Goal: Information Seeking & Learning: Learn about a topic

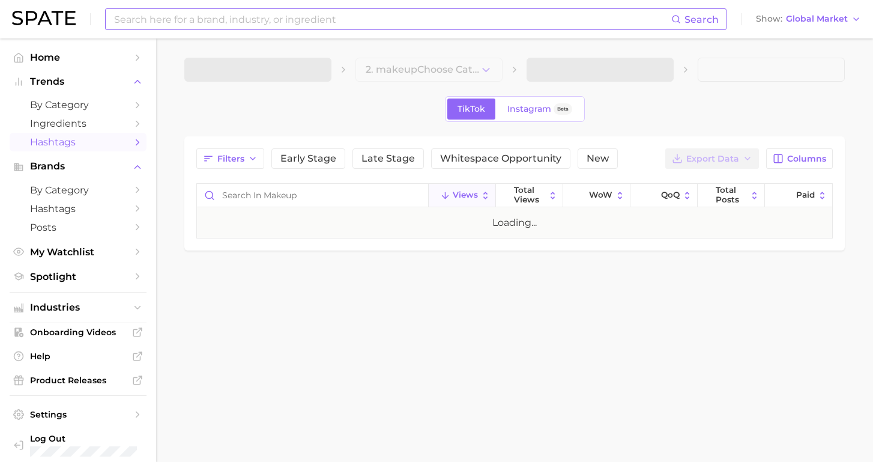
click at [159, 17] on input at bounding box center [392, 19] width 558 height 20
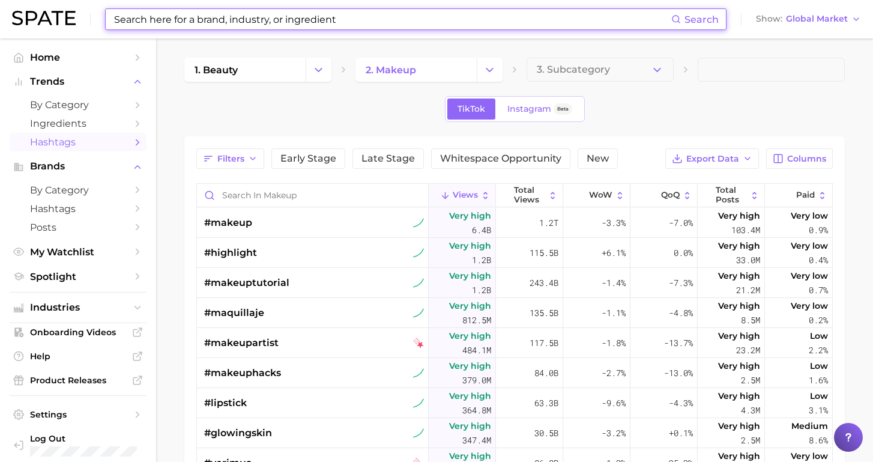
click at [186, 15] on input at bounding box center [392, 19] width 558 height 20
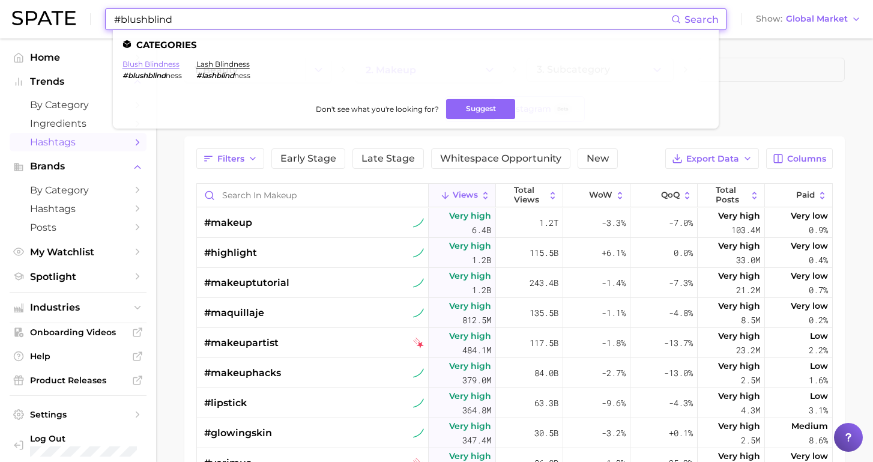
type input "#blushblind"
click at [162, 61] on link "blush blindness" at bounding box center [150, 63] width 57 height 9
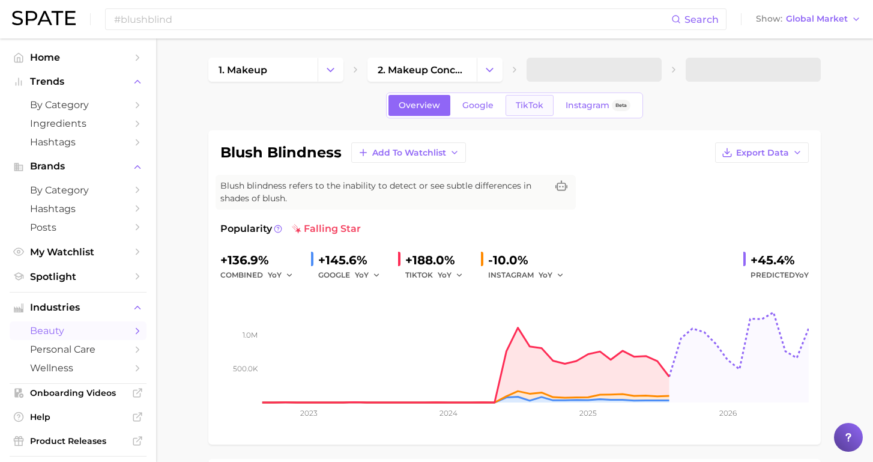
click at [524, 104] on span "TikTok" at bounding box center [530, 105] width 28 height 10
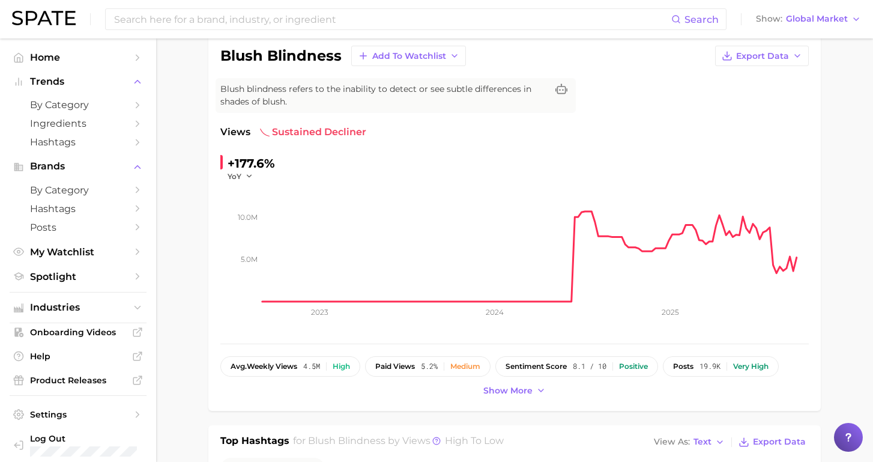
scroll to position [95, 0]
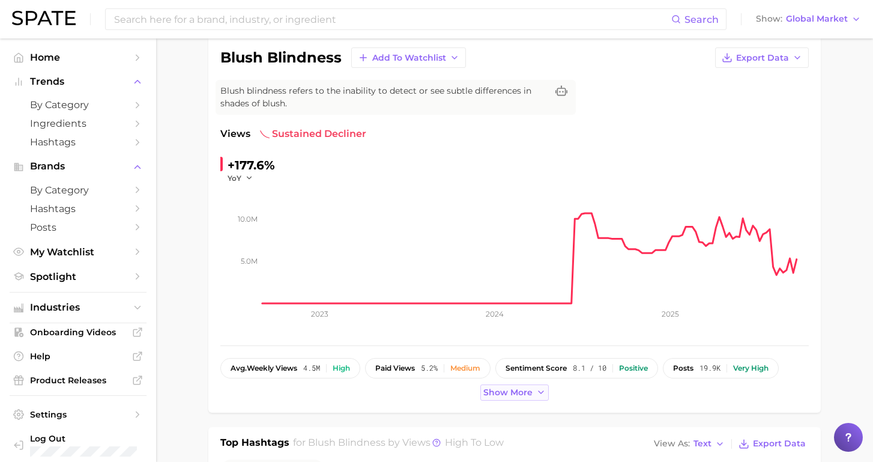
click at [497, 395] on span "Show more" at bounding box center [507, 392] width 49 height 10
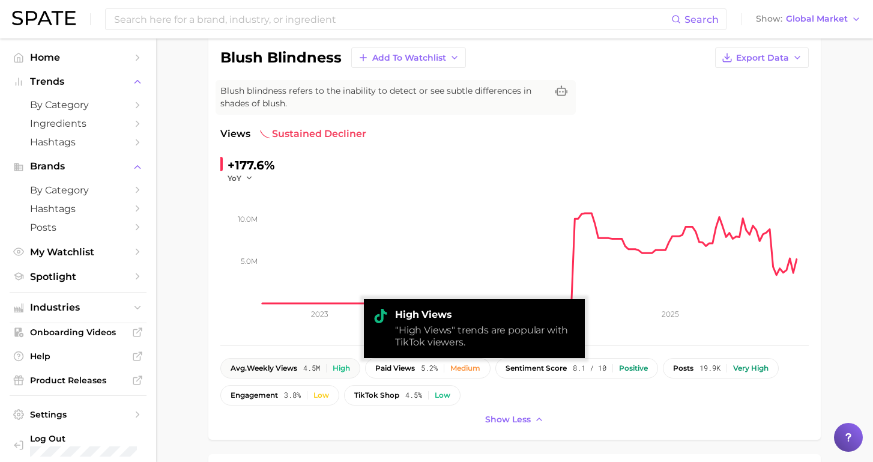
click at [300, 362] on button "avg. weekly views 4.5m High" at bounding box center [290, 368] width 140 height 20
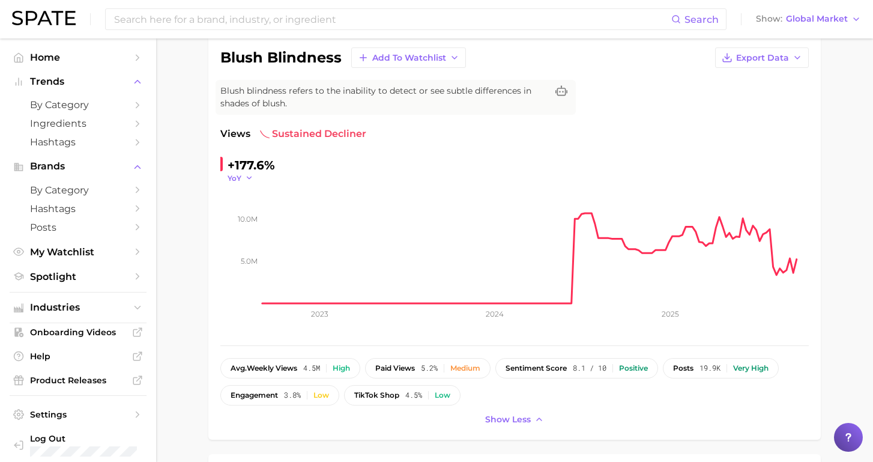
click at [250, 174] on icon "button" at bounding box center [249, 178] width 8 height 8
click at [266, 234] on button "MoM" at bounding box center [294, 239] width 132 height 22
click at [246, 176] on button "MoM" at bounding box center [243, 178] width 30 height 10
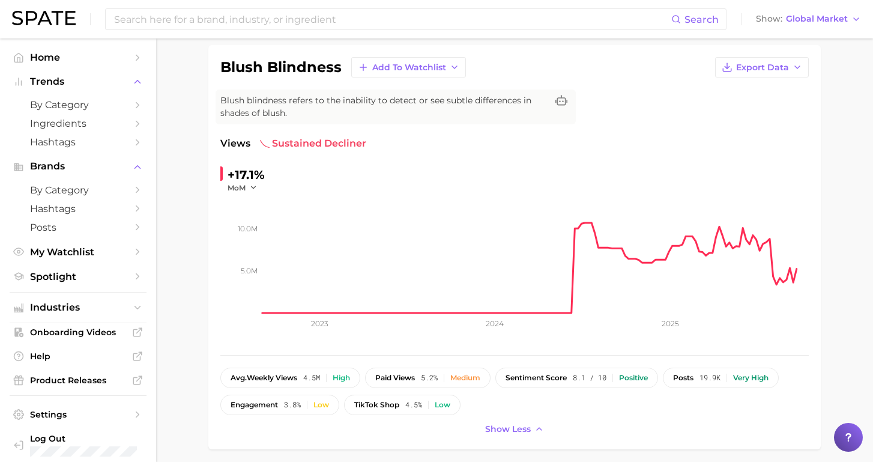
scroll to position [30, 0]
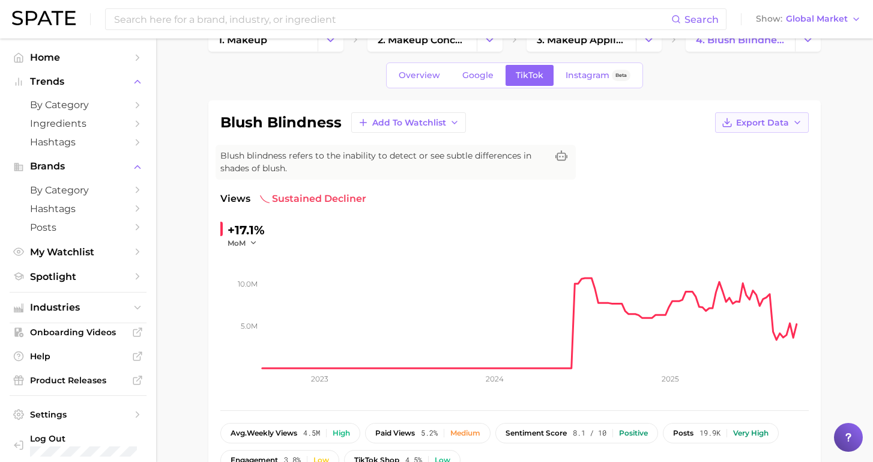
click at [789, 123] on button "Export Data" at bounding box center [762, 122] width 94 height 20
click at [710, 147] on span "Time Series CSV" at bounding box center [732, 145] width 70 height 10
click at [796, 119] on icon "button" at bounding box center [798, 123] width 10 height 10
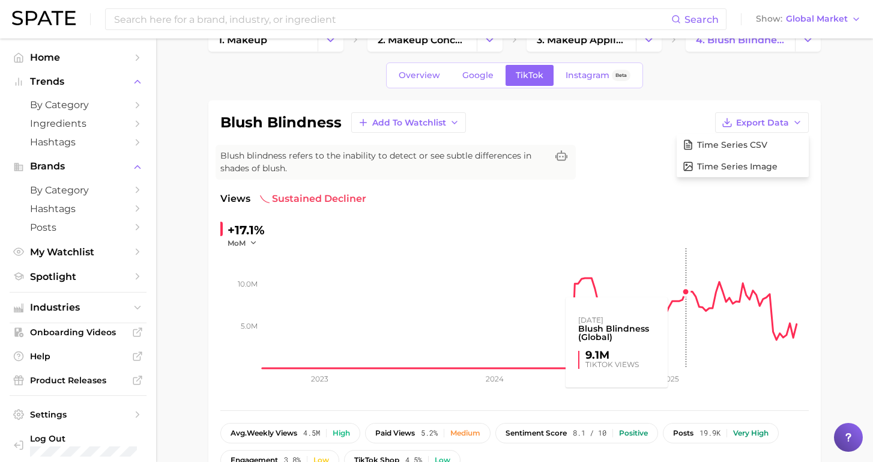
click at [677, 286] on rect at bounding box center [535, 308] width 546 height 120
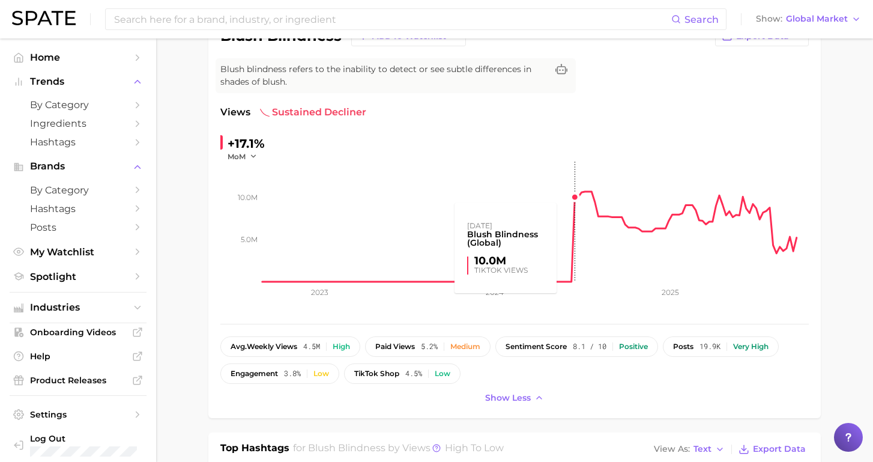
scroll to position [126, 0]
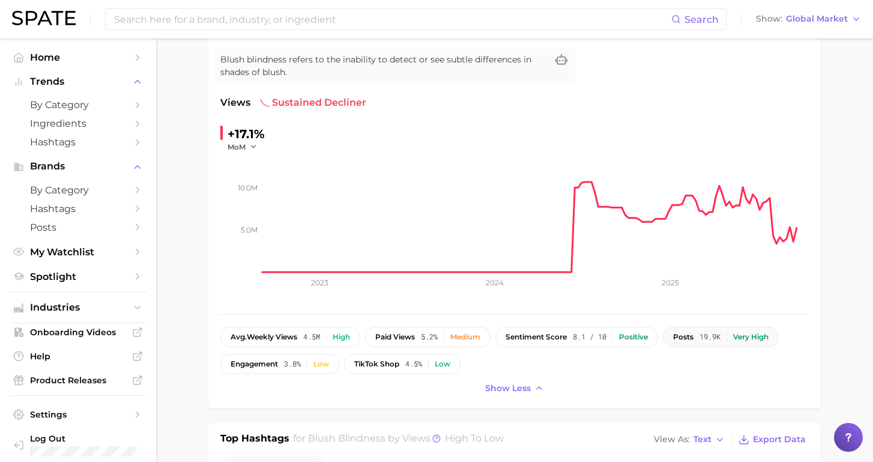
click at [747, 337] on div "Very high" at bounding box center [750, 337] width 35 height 8
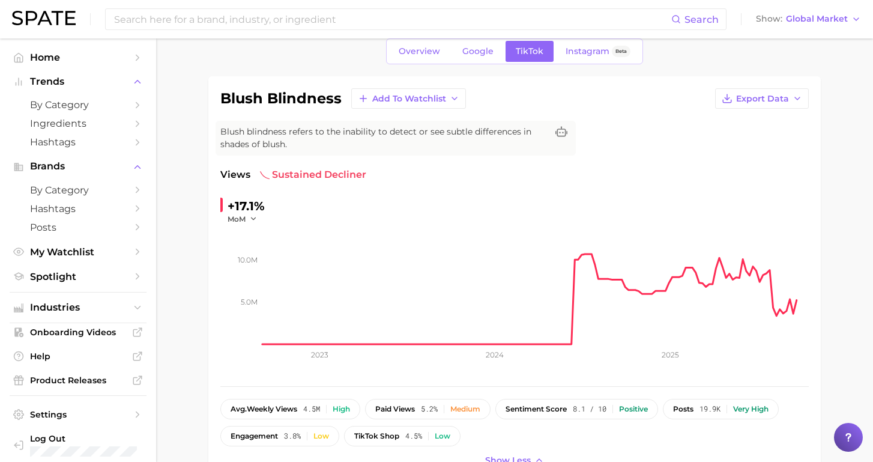
scroll to position [65, 0]
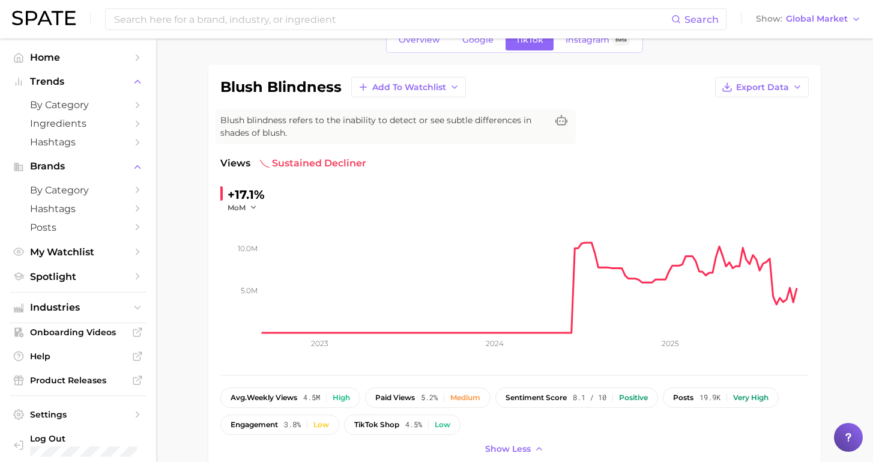
click at [249, 214] on icon "5.0m 10.0m 2023 2024 2025" at bounding box center [514, 288] width 588 height 150
click at [249, 207] on icon "button" at bounding box center [253, 207] width 8 height 8
click at [249, 225] on button "YoY" at bounding box center [294, 225] width 132 height 22
drag, startPoint x: 247, startPoint y: 199, endPoint x: 245, endPoint y: 210, distance: 10.5
click at [245, 210] on div "+177.6% YoY" at bounding box center [247, 199] width 55 height 28
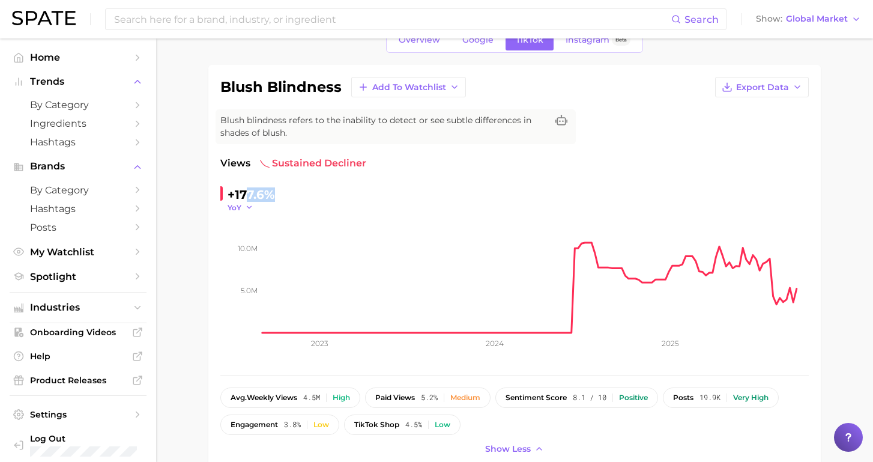
click at [245, 209] on icon "button" at bounding box center [249, 207] width 8 height 8
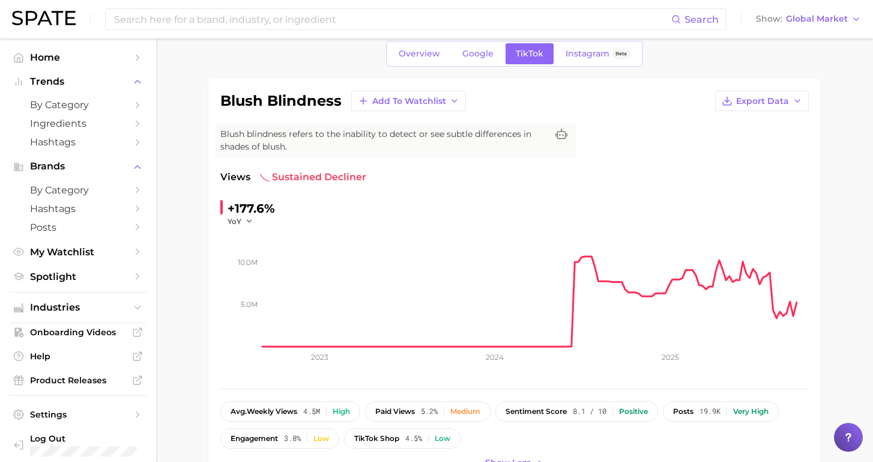
scroll to position [22, 0]
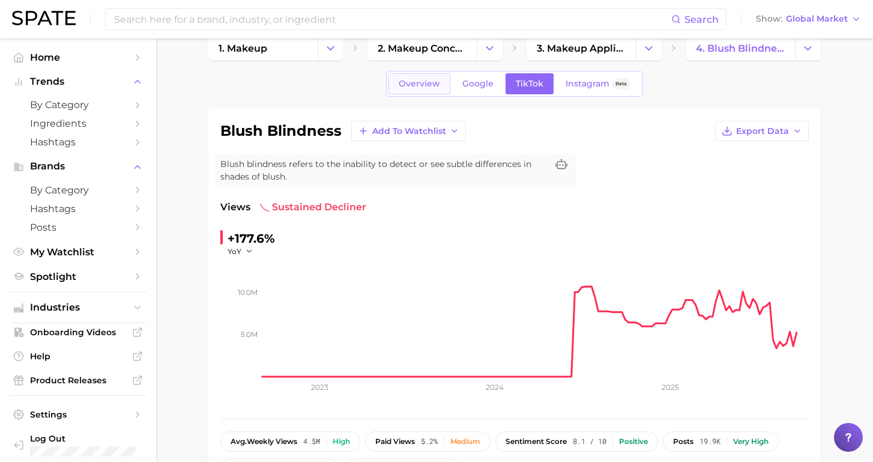
click at [402, 84] on span "Overview" at bounding box center [419, 84] width 41 height 10
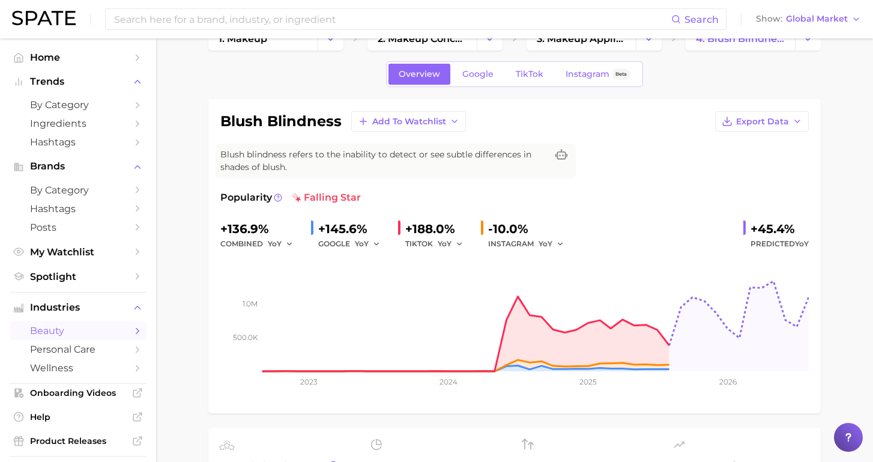
scroll to position [7, 0]
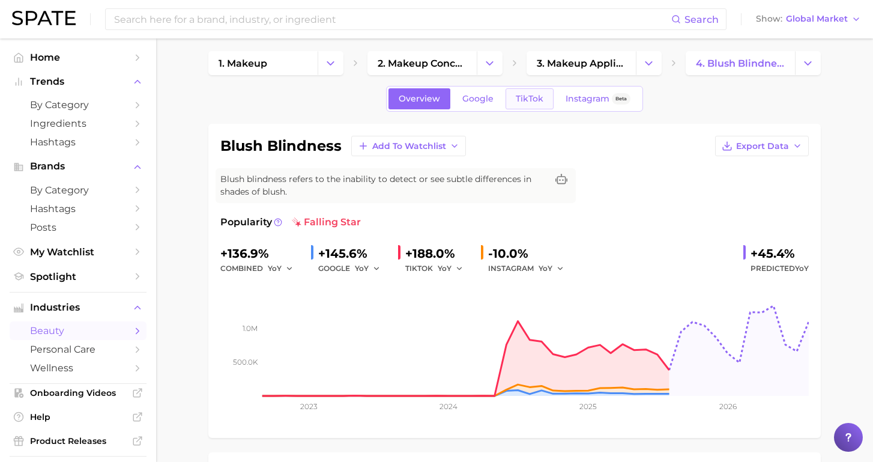
click at [537, 95] on span "TikTok" at bounding box center [530, 99] width 28 height 10
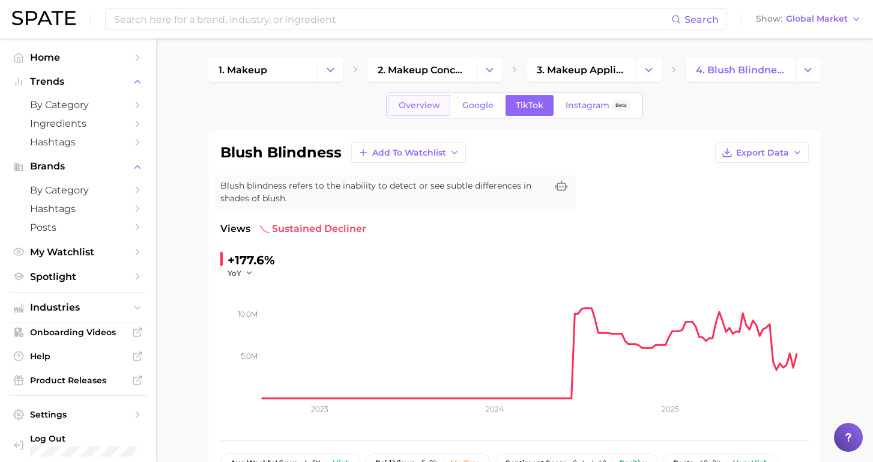
click at [433, 103] on span "Overview" at bounding box center [419, 105] width 41 height 10
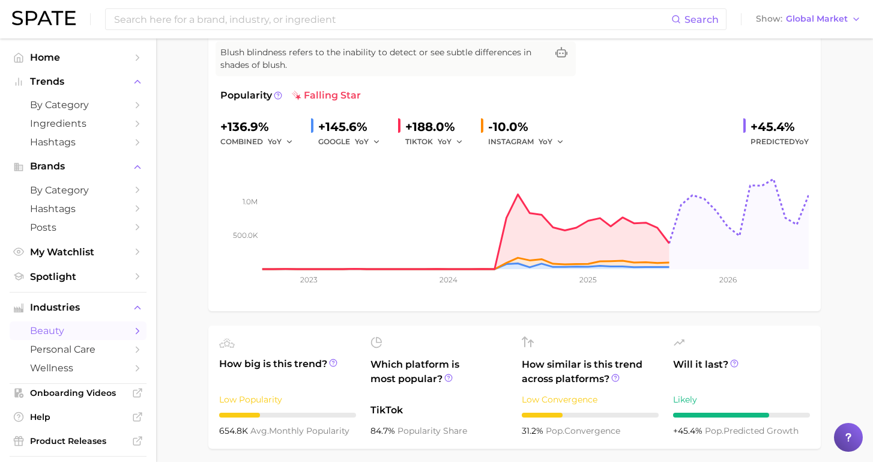
scroll to position [151, 0]
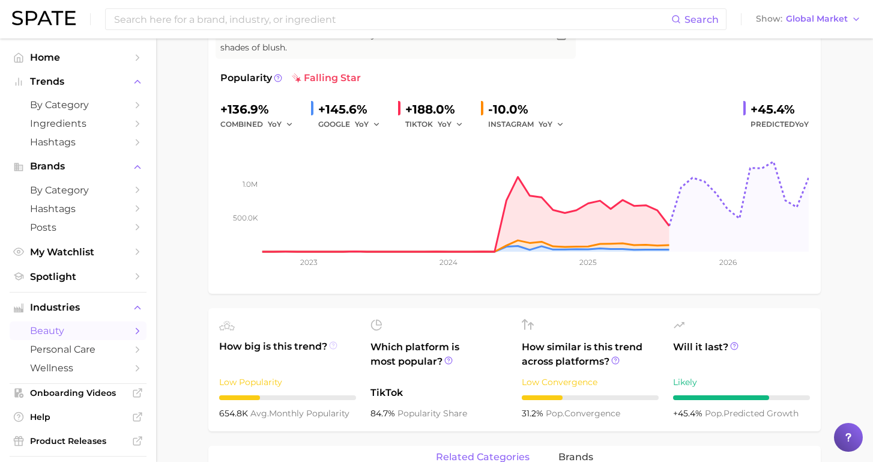
click at [332, 346] on icon at bounding box center [333, 345] width 8 height 8
click at [447, 361] on icon at bounding box center [448, 360] width 8 height 8
click at [275, 80] on circle at bounding box center [277, 77] width 7 height 7
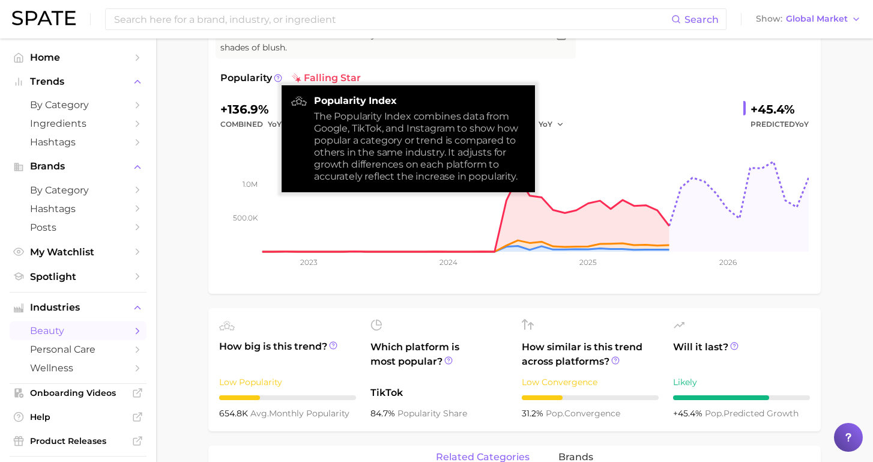
click at [467, 315] on ul "How big is this trend? Low Popularity 654.8k avg. monthly popularity Which plat…" at bounding box center [514, 369] width 612 height 123
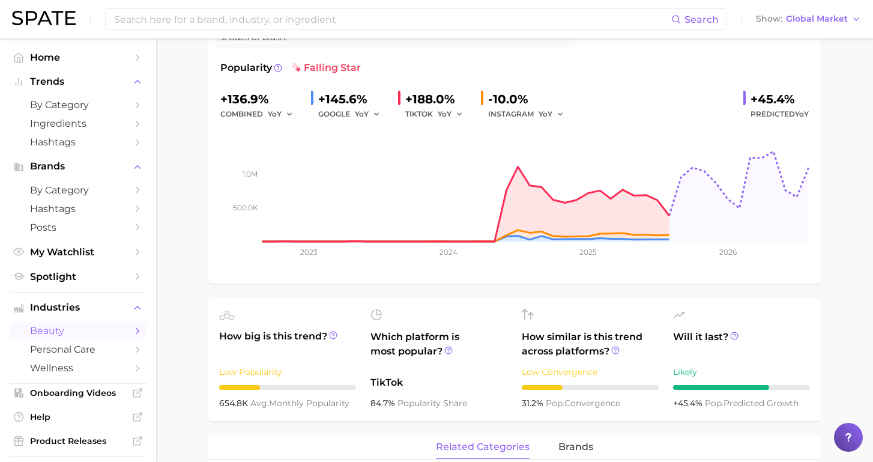
scroll to position [163, 0]
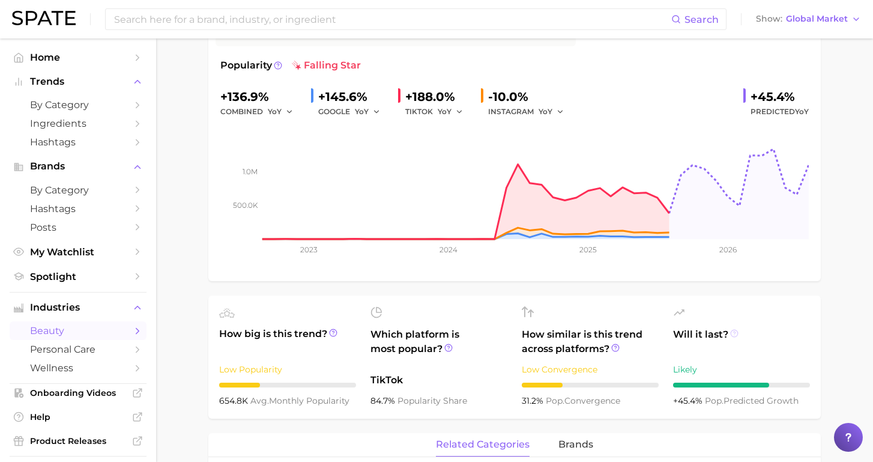
click at [732, 332] on icon at bounding box center [734, 333] width 8 height 8
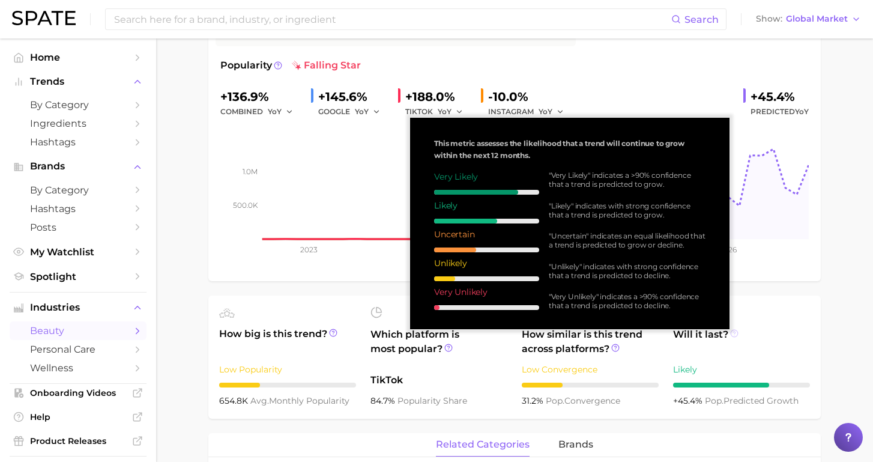
click at [732, 332] on icon at bounding box center [734, 333] width 8 height 8
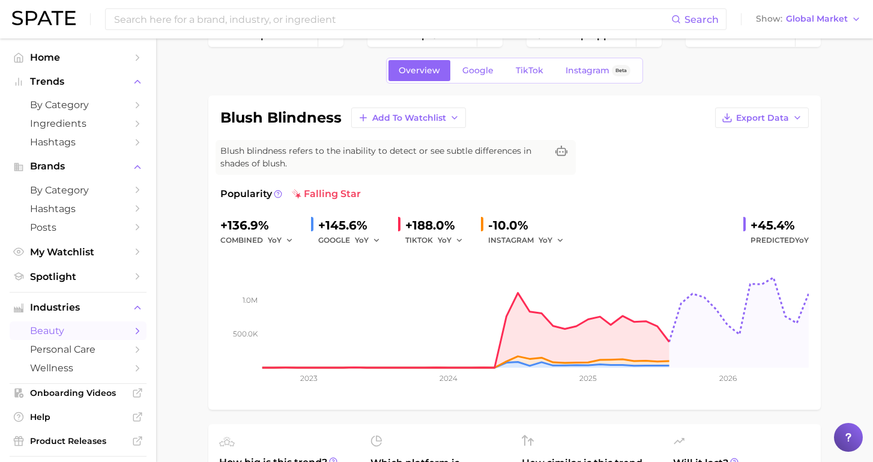
scroll to position [0, 0]
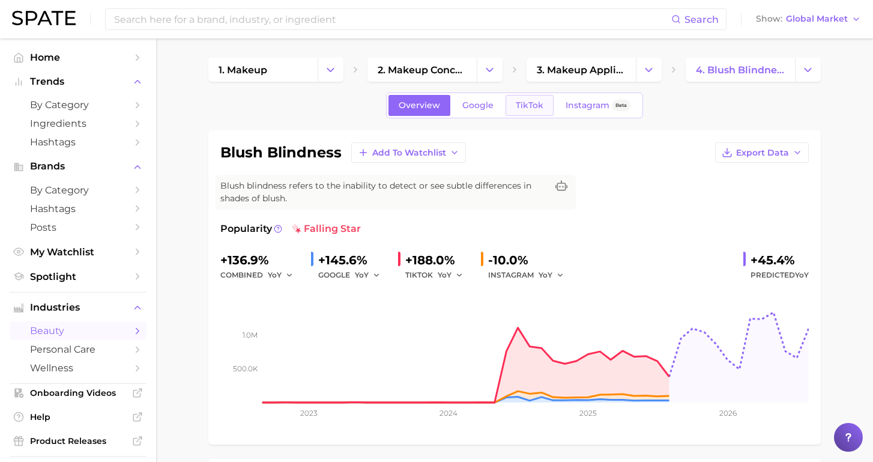
click at [533, 111] on link "TikTok" at bounding box center [530, 105] width 48 height 21
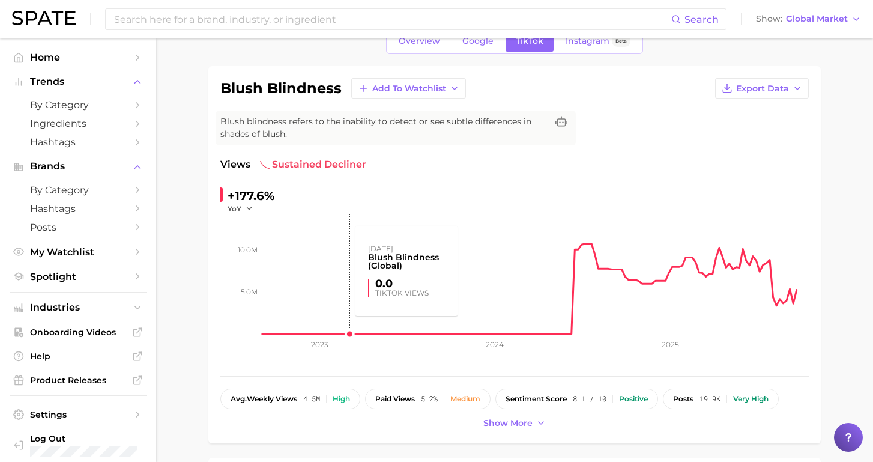
scroll to position [74, 0]
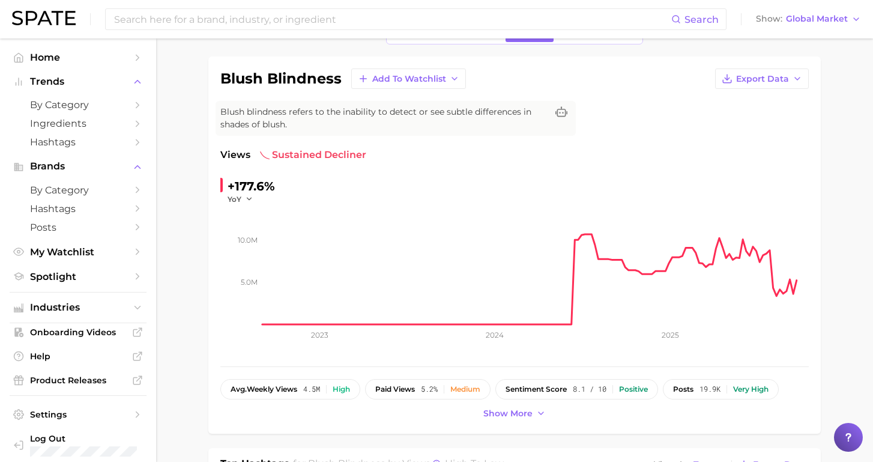
click at [250, 193] on div "+177.6%" at bounding box center [251, 186] width 47 height 19
click at [247, 202] on icon "button" at bounding box center [249, 199] width 8 height 8
click at [251, 259] on span "MoM" at bounding box center [244, 259] width 21 height 10
click at [610, 260] on rect at bounding box center [535, 264] width 546 height 120
click at [608, 259] on rect at bounding box center [535, 264] width 546 height 120
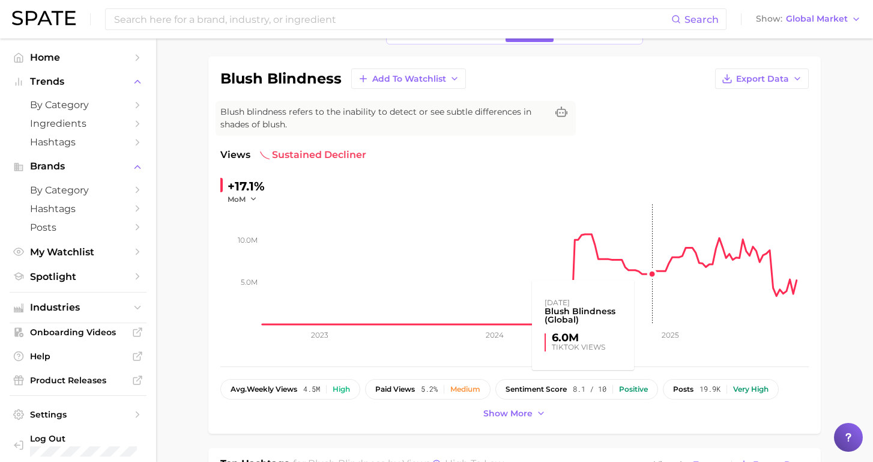
click at [653, 273] on rect at bounding box center [535, 264] width 546 height 120
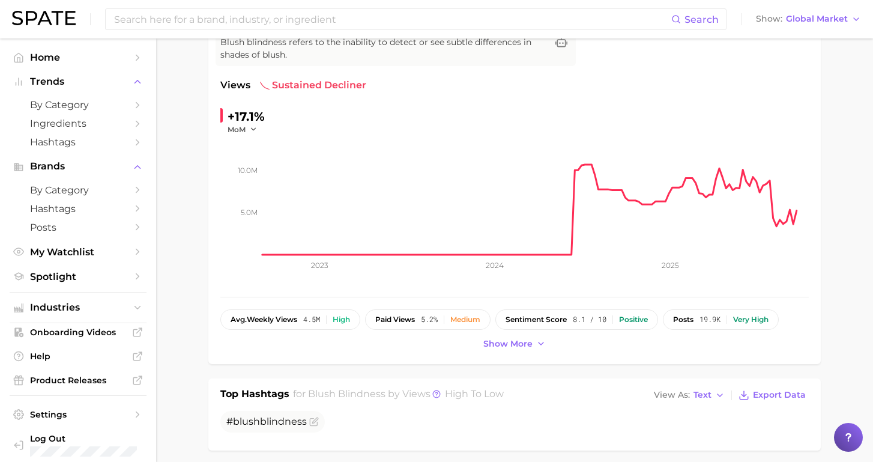
scroll to position [147, 0]
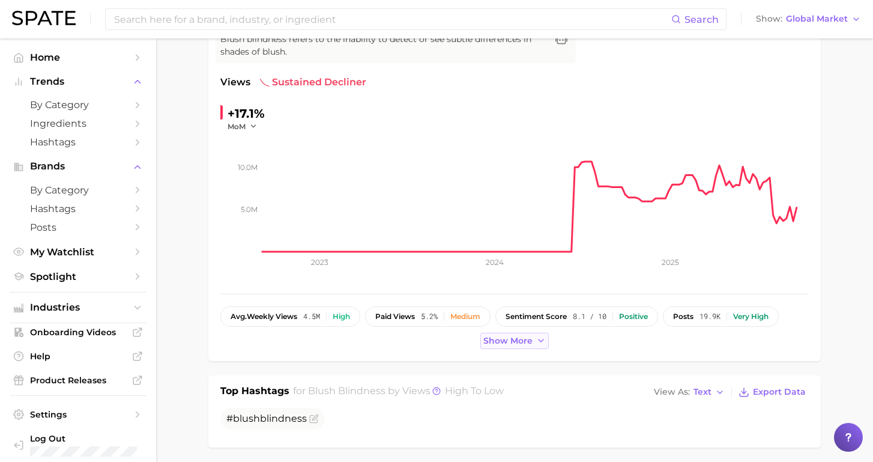
click at [507, 342] on span "Show more" at bounding box center [507, 341] width 49 height 10
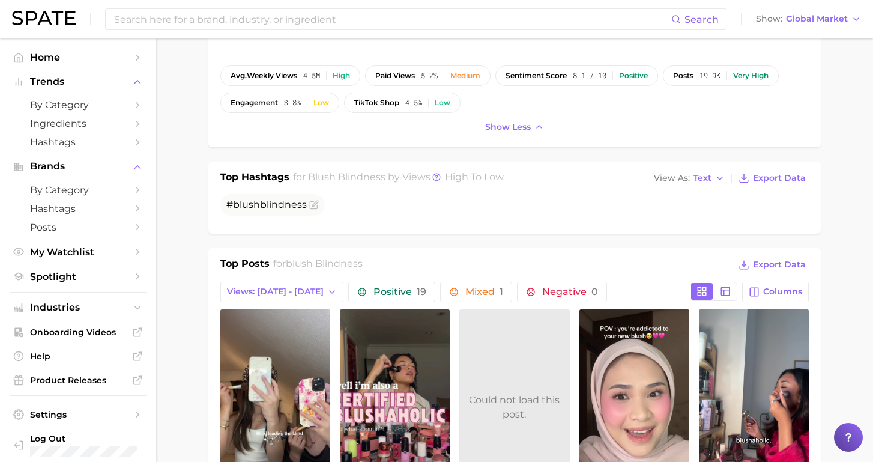
scroll to position [0, 0]
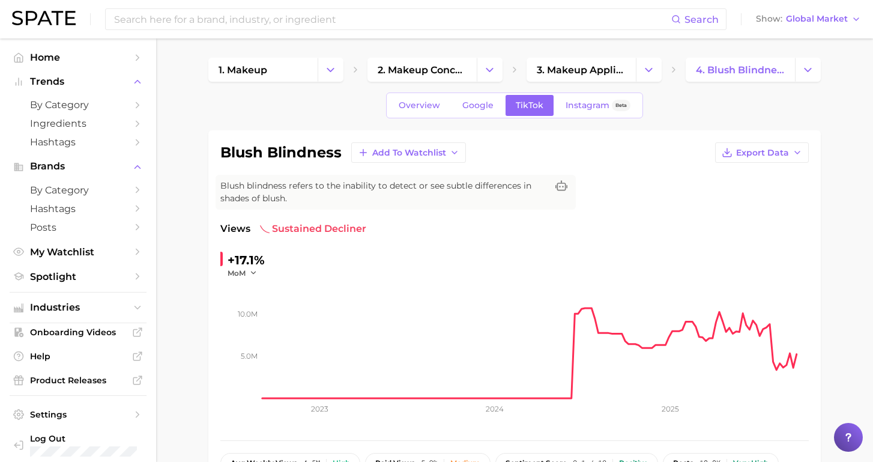
click at [252, 280] on icon "5.0m 10.0m 2023 2024 2025" at bounding box center [514, 353] width 588 height 150
click at [252, 273] on icon "button" at bounding box center [253, 272] width 8 height 8
click at [250, 291] on button "YoY" at bounding box center [294, 290] width 132 height 22
